Goal: Transaction & Acquisition: Purchase product/service

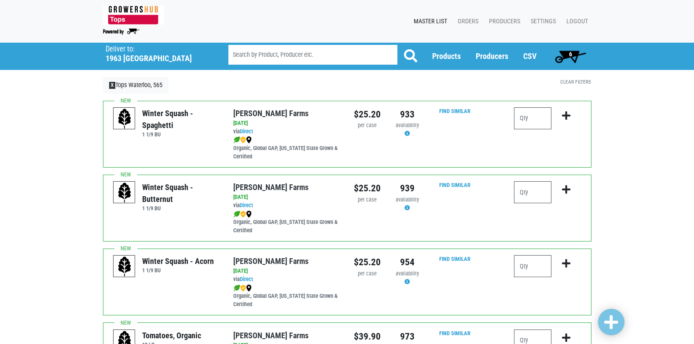
click at [577, 62] on span "6" at bounding box center [570, 57] width 39 height 18
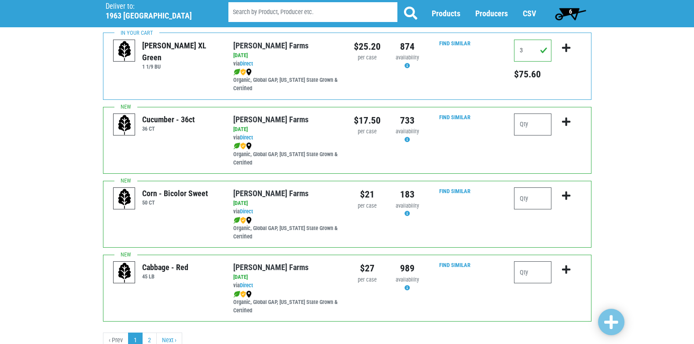
scroll to position [1276, 0]
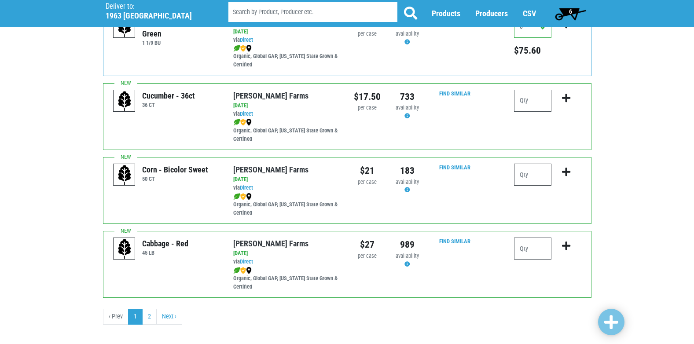
drag, startPoint x: 542, startPoint y: 172, endPoint x: 539, endPoint y: 176, distance: 5.4
click at [540, 174] on input "number" at bounding box center [532, 175] width 37 height 22
type input "10"
drag, startPoint x: 566, startPoint y: 174, endPoint x: 566, endPoint y: 168, distance: 5.7
click at [566, 170] on icon "submit" at bounding box center [566, 172] width 8 height 10
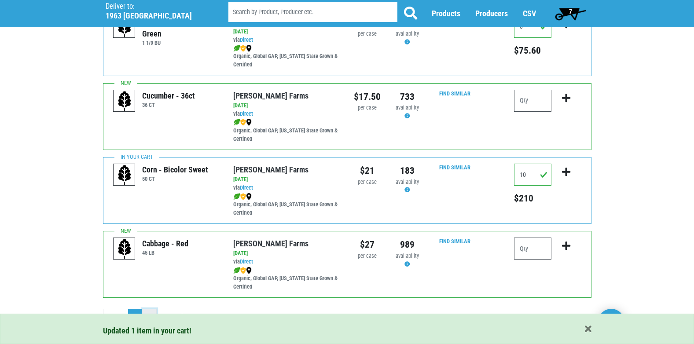
click at [149, 310] on link "2" at bounding box center [149, 317] width 15 height 16
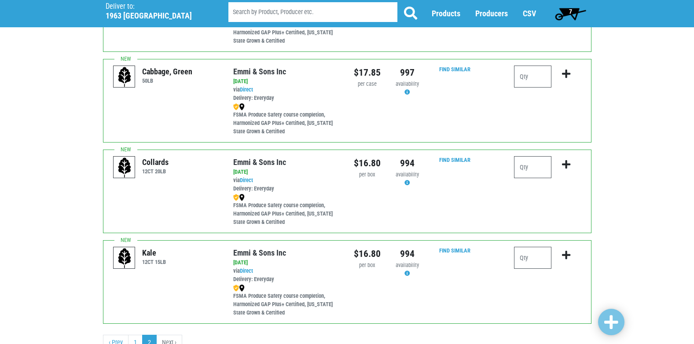
scroll to position [242, 0]
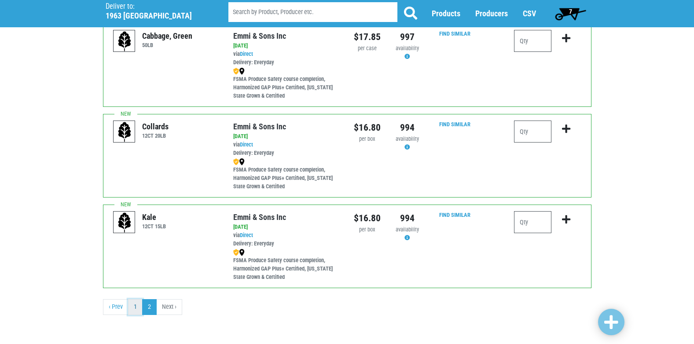
click at [136, 309] on link "1" at bounding box center [135, 307] width 15 height 16
click at [133, 305] on link "1" at bounding box center [135, 307] width 15 height 16
click at [130, 307] on link "1" at bounding box center [135, 307] width 15 height 16
click at [133, 309] on link "1" at bounding box center [135, 307] width 15 height 16
click at [136, 307] on link "1" at bounding box center [135, 307] width 15 height 16
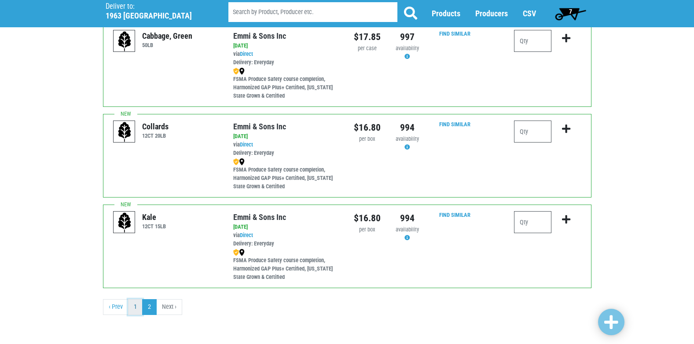
click at [136, 307] on link "1" at bounding box center [135, 307] width 15 height 16
click at [135, 308] on link "1" at bounding box center [135, 307] width 15 height 16
click at [114, 309] on link "‹ Prev" at bounding box center [116, 307] width 26 height 16
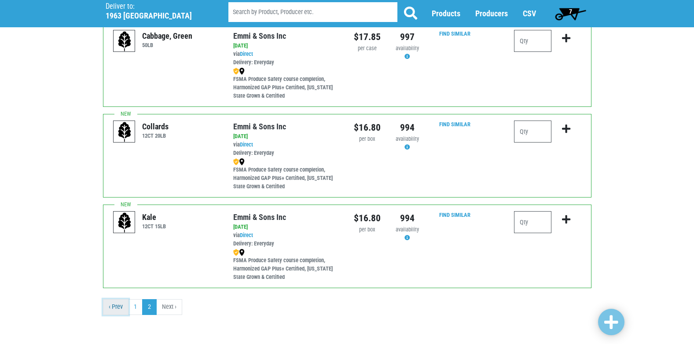
click at [121, 306] on link "‹ Prev" at bounding box center [116, 307] width 26 height 16
click at [564, 15] on span "7" at bounding box center [570, 14] width 39 height 18
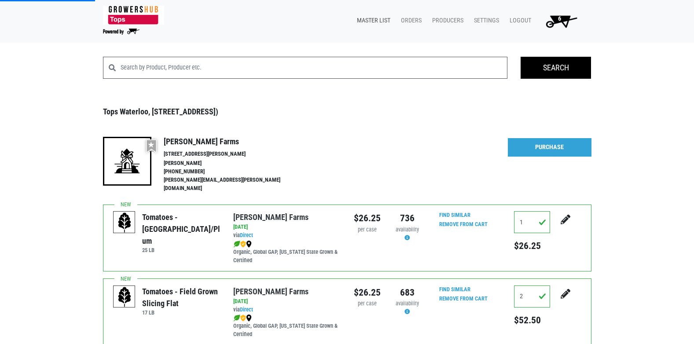
click at [383, 20] on link "Master List" at bounding box center [372, 20] width 44 height 17
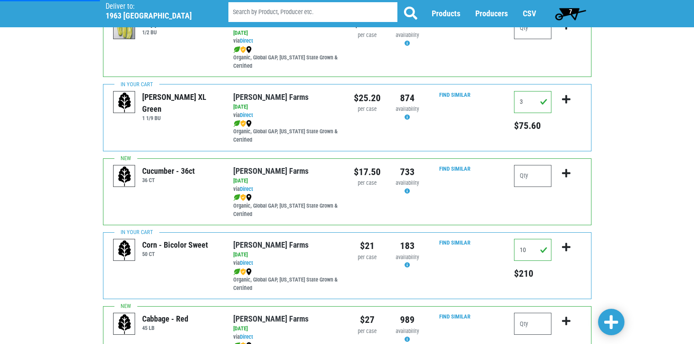
scroll to position [1286, 0]
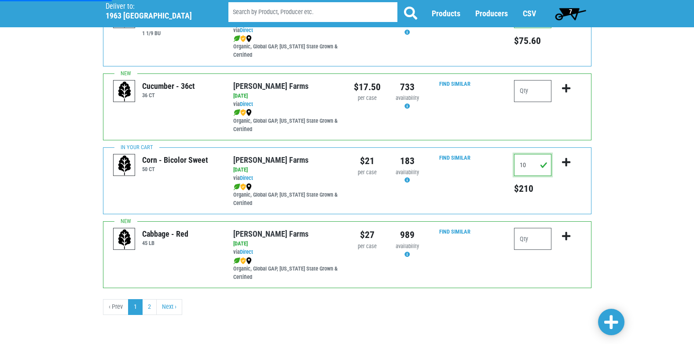
drag, startPoint x: 533, startPoint y: 164, endPoint x: 444, endPoint y: 164, distance: 89.3
click at [444, 164] on div "Corn - Bicolor Sweet 50 CT [PERSON_NAME][GEOGRAPHIC_DATA] via Direct on [DATE] …" at bounding box center [347, 180] width 489 height 67
type input "15"
click at [565, 166] on icon "submit" at bounding box center [566, 163] width 8 height 10
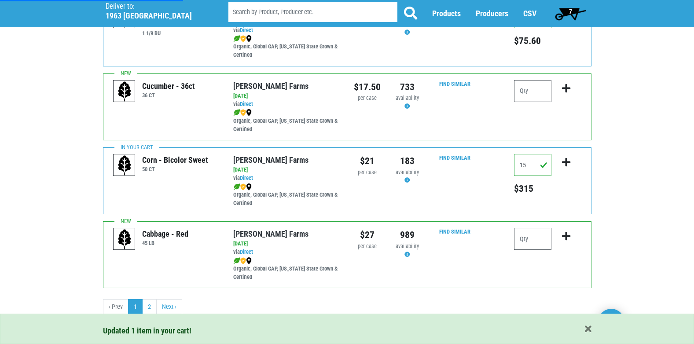
click at [566, 8] on span "7" at bounding box center [570, 14] width 39 height 18
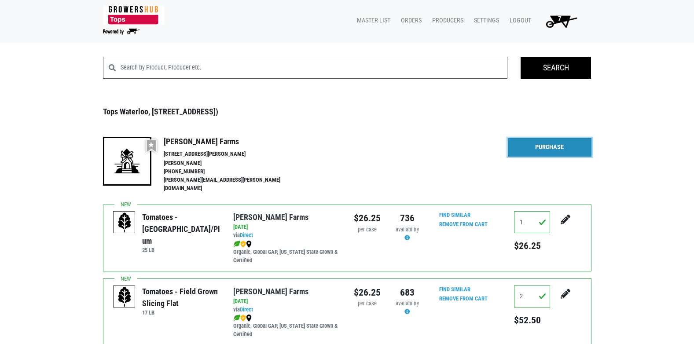
click at [535, 147] on link "Purchase" at bounding box center [550, 147] width 84 height 18
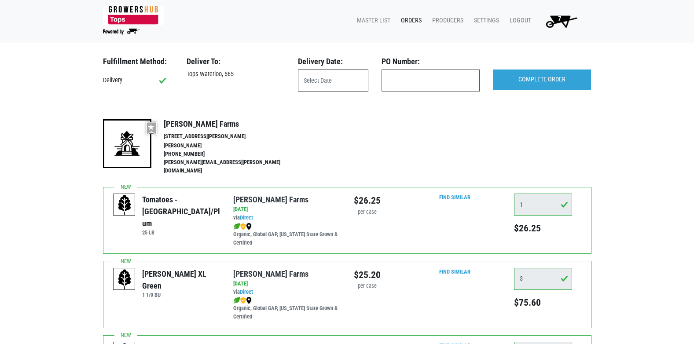
drag, startPoint x: 346, startPoint y: 79, endPoint x: 342, endPoint y: 79, distance: 4.8
click at [342, 79] on input "text" at bounding box center [333, 81] width 70 height 22
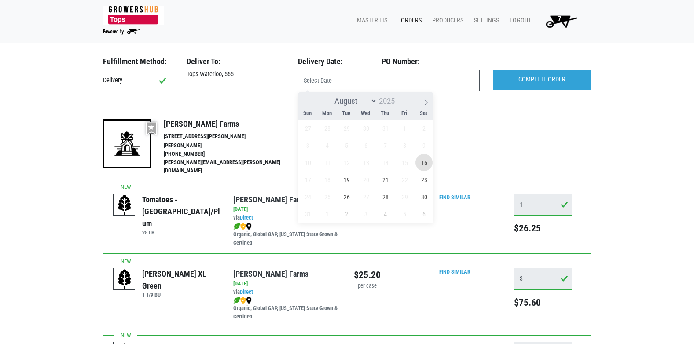
click at [421, 167] on span "16" at bounding box center [423, 162] width 17 height 17
type input "[DATE]"
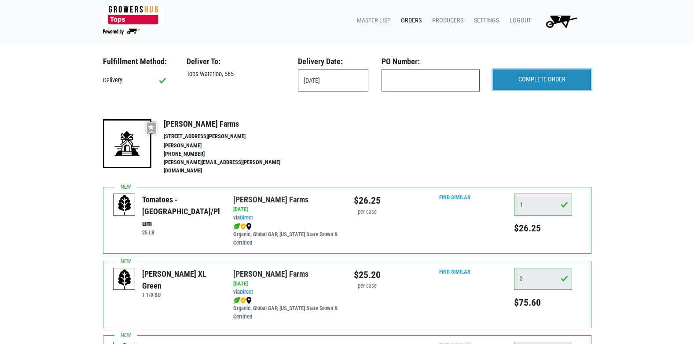
click at [541, 83] on input "COMPLETE ORDER" at bounding box center [542, 80] width 98 height 20
